Goal: Transaction & Acquisition: Purchase product/service

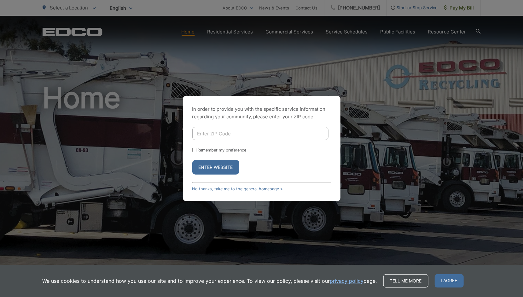
click at [209, 136] on input "Enter ZIP Code" at bounding box center [260, 133] width 136 height 13
type input "92020"
click at [199, 166] on button "Enter Website" at bounding box center [215, 167] width 47 height 15
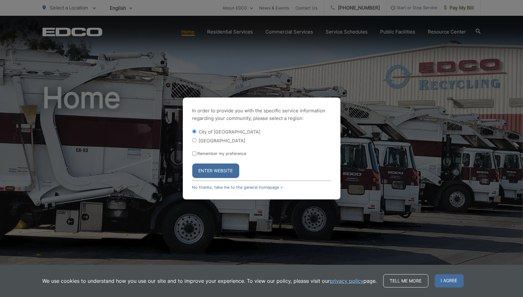
click at [194, 155] on input "Remember my preference" at bounding box center [194, 153] width 4 height 4
checkbox input "true"
click at [223, 172] on button "Enter Website" at bounding box center [215, 170] width 47 height 15
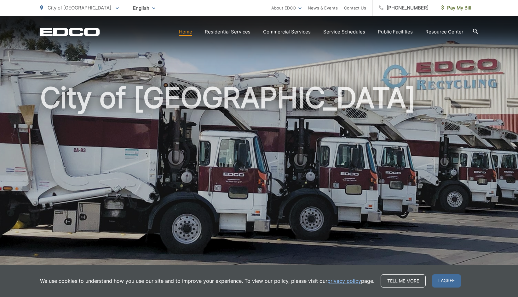
click at [432, 283] on span "I agree" at bounding box center [446, 280] width 29 height 13
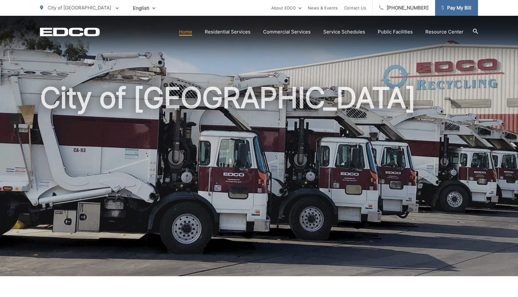
click at [452, 10] on span "Pay My Bill" at bounding box center [457, 8] width 30 height 8
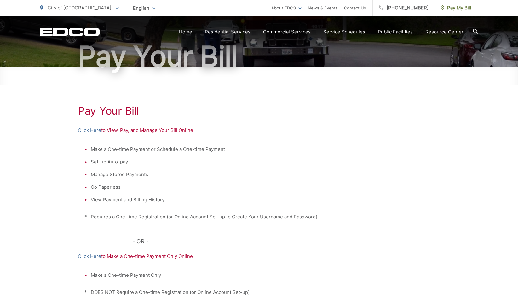
scroll to position [95, 0]
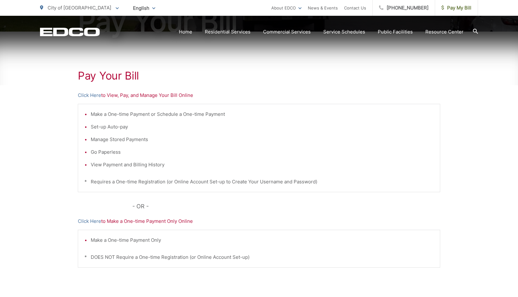
click at [165, 226] on div "Pay Your Bill Click Here to View, Pay, and Manage Your Bill Online Make a One-t…" at bounding box center [259, 173] width 363 height 283
click at [166, 222] on p "Click Here to Make a One-time Payment Only Online" at bounding box center [259, 221] width 363 height 8
click at [173, 225] on div "Pay Your Bill Click Here to View, Pay, and Manage Your Bill Online Make a One-t…" at bounding box center [259, 173] width 363 height 283
click at [171, 226] on div "Pay Your Bill Click Here to View, Pay, and Manage Your Bill Online Make a One-t…" at bounding box center [259, 173] width 363 height 283
click at [174, 226] on div "Pay Your Bill Click Here to View, Pay, and Manage Your Bill Online Make a One-t…" at bounding box center [259, 173] width 363 height 283
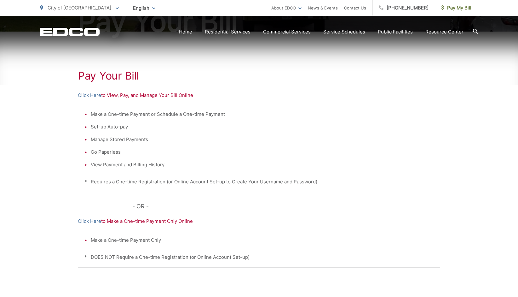
click at [168, 227] on div "Pay Your Bill Click Here to View, Pay, and Manage Your Bill Online Make a One-t…" at bounding box center [259, 173] width 363 height 283
click at [160, 225] on div "Pay Your [PERSON_NAME] Here to View, Pay, and Manage Your Bill Online Make a On…" at bounding box center [259, 173] width 363 height 283
click at [153, 223] on p "Click Here to Make a One-time Payment Only Online" at bounding box center [259, 221] width 363 height 8
click at [509, 26] on div "EDCO Logo Home Residential Services Residential Recycling Organic Recycling Tra…" at bounding box center [259, 27] width 518 height 22
click at [462, 9] on span "Pay My Bill" at bounding box center [457, 8] width 30 height 8
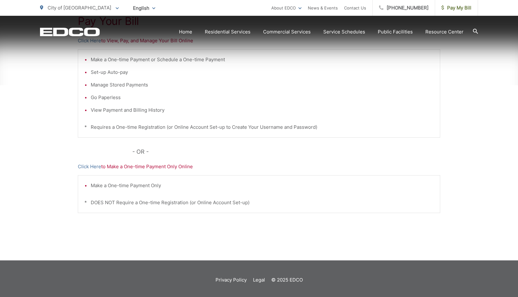
scroll to position [151, 0]
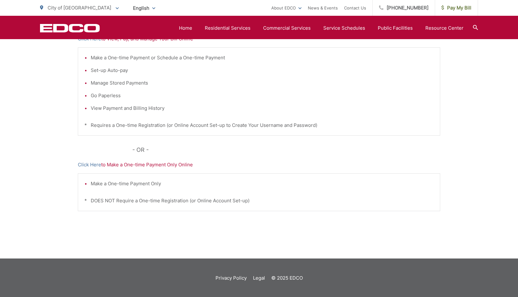
click at [147, 169] on iframe at bounding box center [254, 148] width 518 height 297
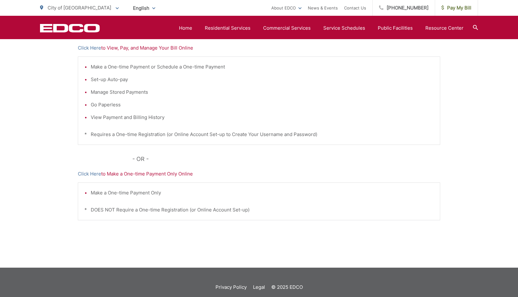
scroll to position [143, 0]
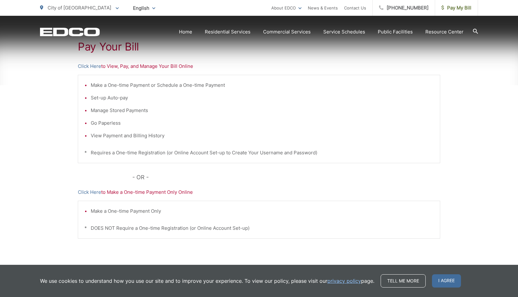
scroll to position [124, 0]
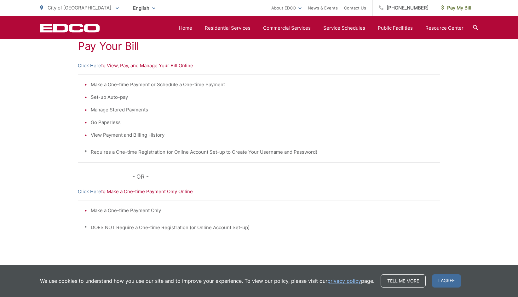
click at [180, 192] on p "Click Here to Make a One-time Payment Only Online" at bounding box center [259, 192] width 363 height 8
click at [453, 286] on span "I agree" at bounding box center [446, 280] width 29 height 13
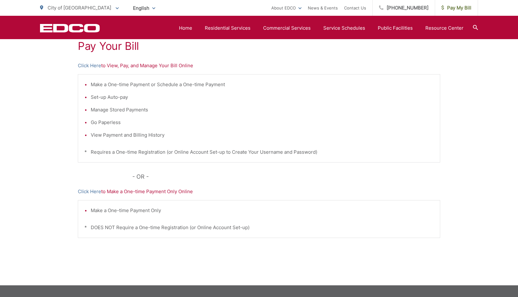
click at [166, 196] on div "Pay Your Bill Click Here to View, Pay, and Manage Your Bill Online Make a One-t…" at bounding box center [259, 143] width 363 height 283
click at [160, 196] on div "Pay Your Bill Click Here to View, Pay, and Manage Your Bill Online Make a One-t…" at bounding box center [259, 143] width 363 height 283
click at [148, 194] on p "Click Here to Make a One-time Payment Only Online" at bounding box center [259, 192] width 363 height 8
click at [146, 190] on p "Click Here to Make a One-time Payment Only Online" at bounding box center [259, 192] width 363 height 8
click at [143, 215] on div "Make a One-time Payment Only * DOES NOT Require a One-time Registration (or Onl…" at bounding box center [259, 219] width 363 height 38
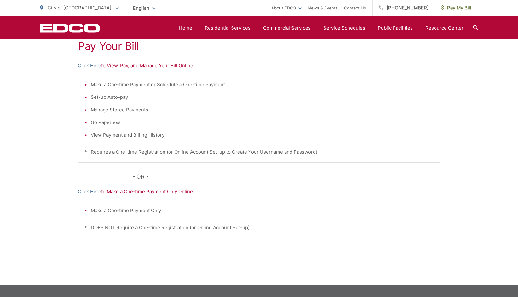
click at [151, 215] on div "Make a One-time Payment Only * DOES NOT Require a One-time Registration (or Onl…" at bounding box center [259, 219] width 363 height 38
click at [148, 216] on div "Make a One-time Payment Only * DOES NOT Require a One-time Registration (or Onl…" at bounding box center [259, 219] width 363 height 38
click at [148, 210] on li "Make a One-time Payment Only" at bounding box center [262, 211] width 343 height 8
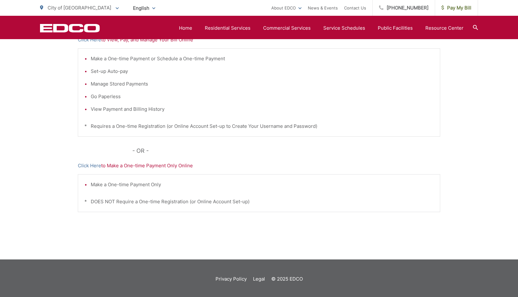
scroll to position [151, 0]
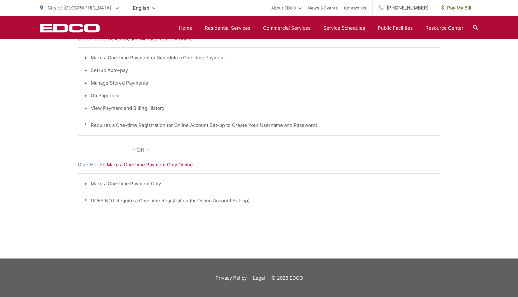
click at [357, 35] on div "EDCO Logo Home Residential Services Residential Recycling Organic Recycling Tra…" at bounding box center [259, 27] width 518 height 23
click at [294, 37] on div "EDCO Logo Home Residential Services Residential Recycling Organic Recycling Tra…" at bounding box center [259, 27] width 518 height 23
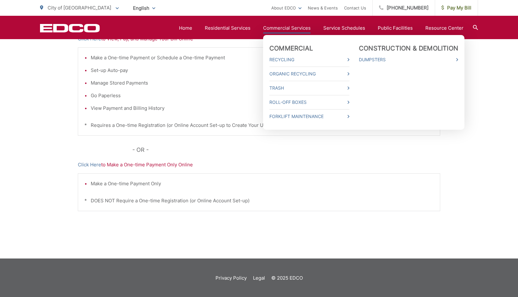
click at [281, 31] on link "Commercial Services" at bounding box center [287, 28] width 48 height 8
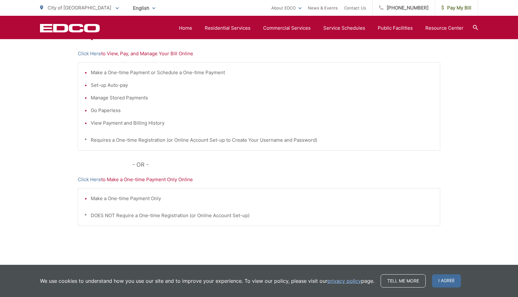
scroll to position [146, 0]
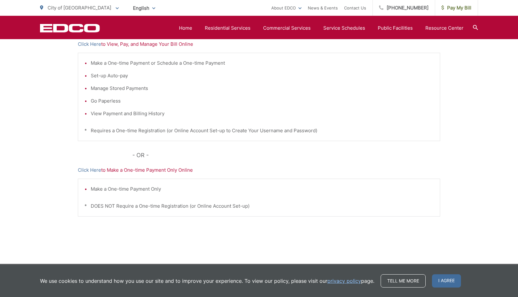
click at [150, 174] on div "Pay Your Bill Click Here to View, Pay, and Manage Your Bill Online Make a One-t…" at bounding box center [259, 121] width 363 height 283
click at [157, 179] on div "Make a One-time Payment Only * DOES NOT Require a One-time Registration (or Onl…" at bounding box center [259, 197] width 363 height 38
click at [155, 171] on p "Click Here to Make a One-time Payment Only Online" at bounding box center [259, 170] width 363 height 8
click at [152, 171] on p "Click Here to Make a One-time Payment Only Online" at bounding box center [259, 170] width 363 height 8
click at [492, 232] on div "Pay Your Bill Click Here to View, Pay, and Manage Your Bill Online Make a One-t…" at bounding box center [259, 121] width 518 height 283
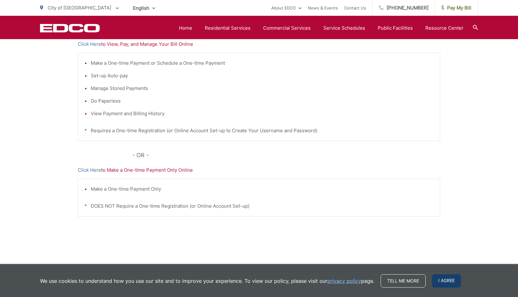
click at [450, 284] on span "I agree" at bounding box center [446, 280] width 29 height 13
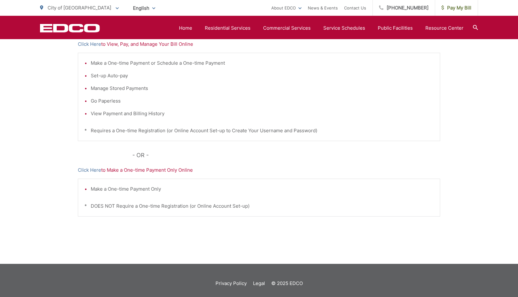
click at [151, 174] on div "Pay Your Bill Click Here to View, Pay, and Manage Your Bill Online Make a One-t…" at bounding box center [259, 121] width 363 height 283
click at [161, 172] on p "Click Here to Make a One-time Payment Only Online" at bounding box center [259, 170] width 363 height 8
click at [162, 172] on p "Click Here to Make a One-time Payment Only Online" at bounding box center [259, 170] width 363 height 8
click at [161, 172] on p "Click Here to Make a One-time Payment Only Online" at bounding box center [259, 170] width 363 height 8
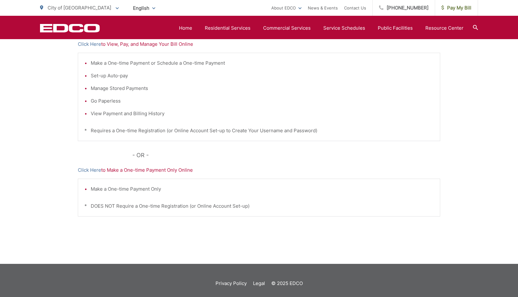
click at [162, 172] on p "Click Here to Make a One-time Payment Only Online" at bounding box center [259, 170] width 363 height 8
click at [161, 161] on div "Pay Your Bill Click Here to View, Pay, and Manage Your Bill Online Make a One-t…" at bounding box center [259, 121] width 363 height 283
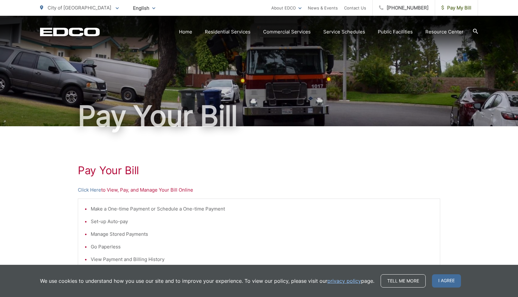
click at [446, 282] on span "I agree" at bounding box center [446, 280] width 29 height 13
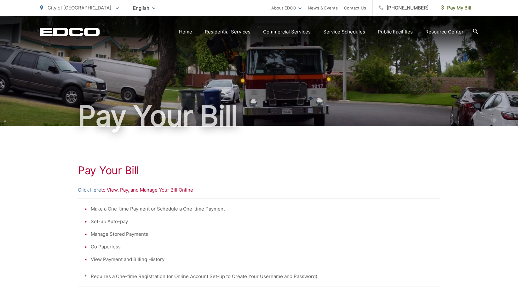
click at [190, 34] on link "Home" at bounding box center [185, 32] width 13 height 8
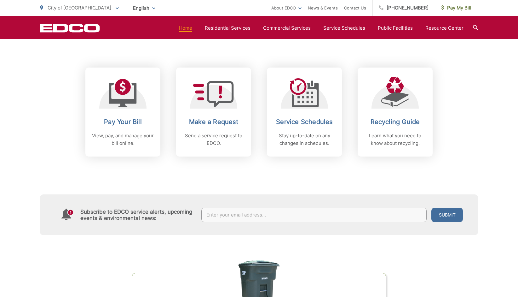
scroll to position [247, 0]
click at [211, 114] on link "Make a Request Send a service request to EDCO." at bounding box center [213, 111] width 75 height 89
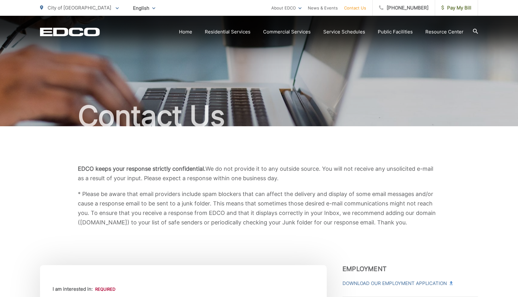
click at [329, 11] on link "News & Events" at bounding box center [323, 8] width 30 height 8
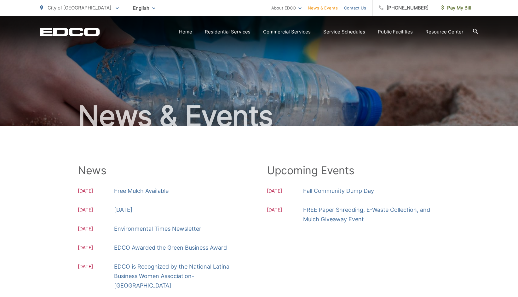
click at [365, 10] on link "Contact Us" at bounding box center [355, 8] width 22 height 8
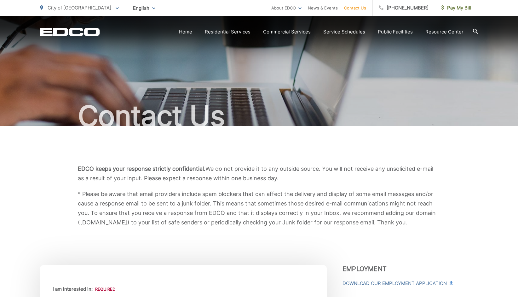
click at [363, 11] on link "Contact Us" at bounding box center [355, 8] width 22 height 8
click at [192, 32] on link "Home" at bounding box center [185, 32] width 13 height 8
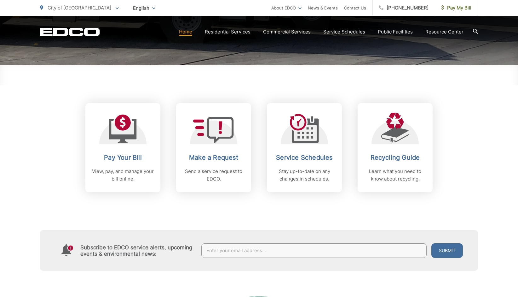
scroll to position [212, 0]
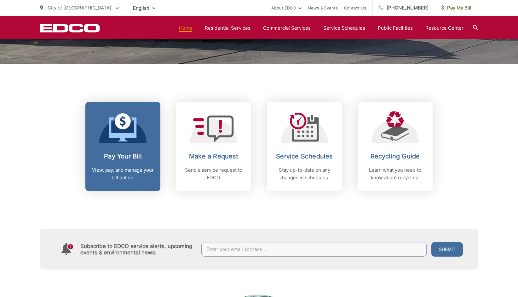
click at [120, 140] on icon at bounding box center [122, 129] width 27 height 24
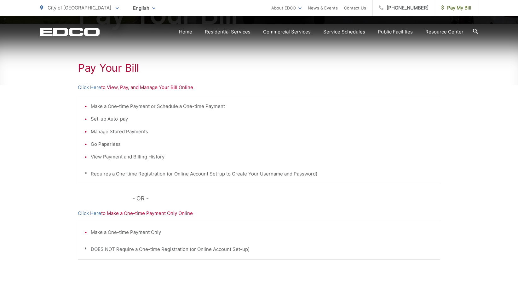
scroll to position [103, 0]
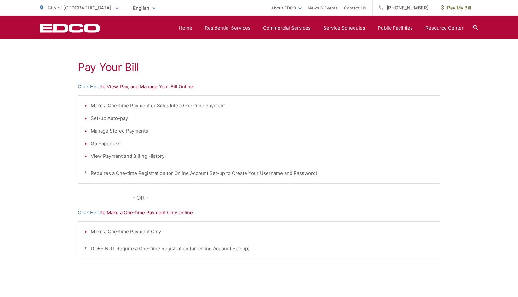
click at [179, 91] on div "Pay Your [PERSON_NAME] Here to View, Pay, and Manage Your Bill Online Make a On…" at bounding box center [259, 164] width 363 height 283
click at [157, 87] on p "Click Here to View, Pay, and Manage Your Bill Online" at bounding box center [259, 87] width 363 height 8
click at [114, 87] on p "Click Here to View, Pay, and Manage Your Bill Online" at bounding box center [259, 87] width 363 height 8
click at [117, 90] on p "Click Here to View, Pay, and Manage Your Bill Online" at bounding box center [259, 87] width 363 height 8
click at [149, 90] on p "Click Here to View, Pay, and Manage Your Bill Online" at bounding box center [259, 87] width 363 height 8
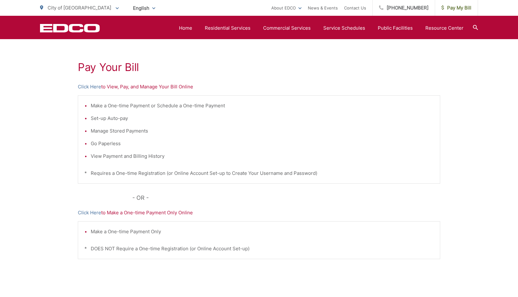
click at [192, 30] on link "Home" at bounding box center [185, 28] width 13 height 8
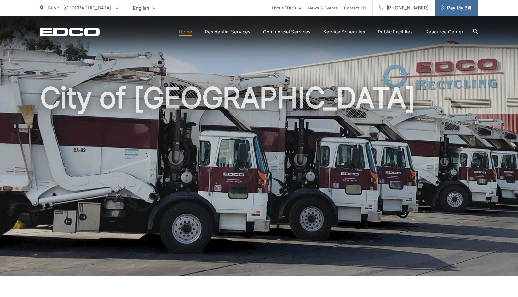
click at [462, 10] on span "Pay My Bill" at bounding box center [457, 8] width 30 height 8
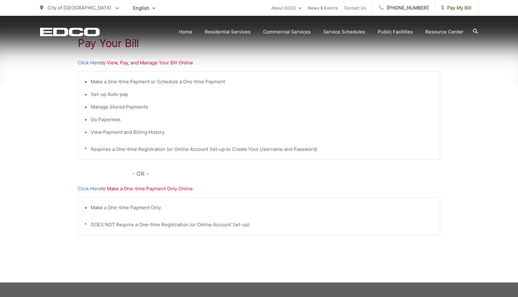
scroll to position [151, 0]
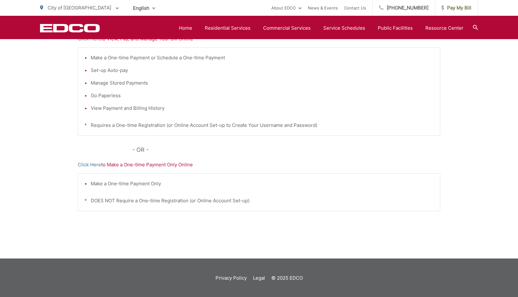
click at [177, 167] on p "Click Here to Make a One-time Payment Only Online" at bounding box center [259, 165] width 363 height 8
